Goal: Find specific page/section: Find specific page/section

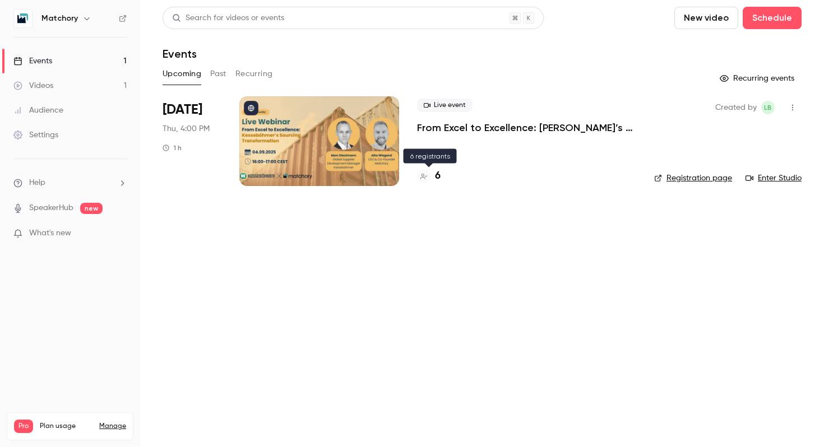
click at [435, 178] on h4 "6" at bounding box center [438, 176] width 6 height 15
